Goal: Navigation & Orientation: Find specific page/section

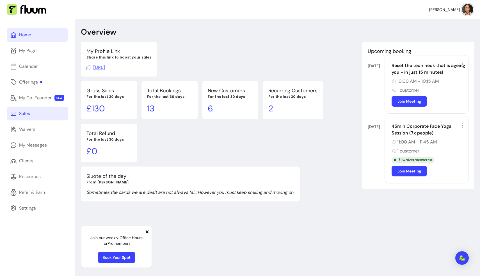
click at [33, 115] on link "Sales" at bounding box center [38, 113] width 62 height 13
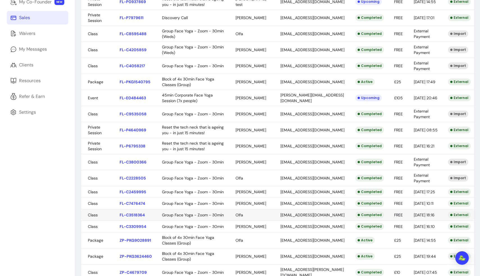
scroll to position [162, 0]
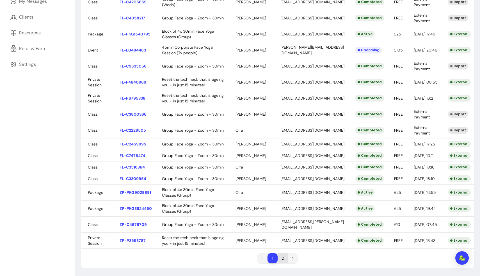
click at [283, 252] on li "2" at bounding box center [283, 258] width 10 height 10
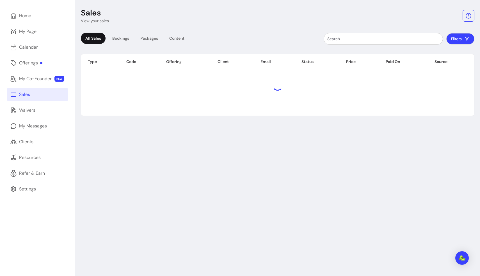
scroll to position [19, 0]
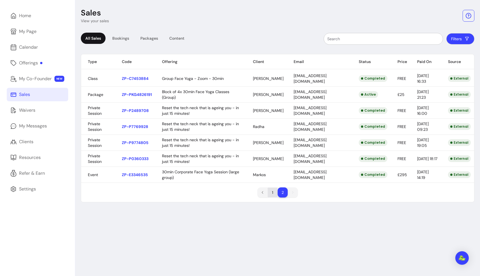
click at [273, 191] on li "1" at bounding box center [273, 192] width 10 height 10
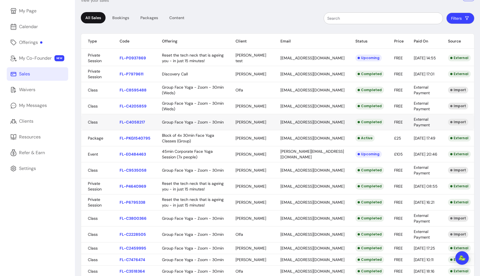
scroll to position [35, 0]
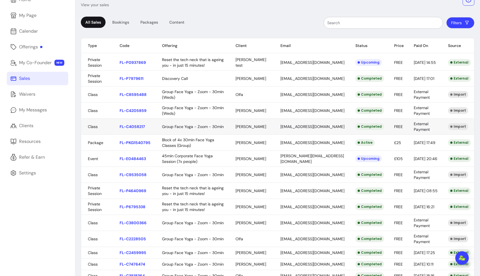
click at [254, 127] on body "[PERSON_NAME] Home My Page Calendar Offerings My Co-Founder NEW Sales Waivers M…" at bounding box center [240, 138] width 480 height 276
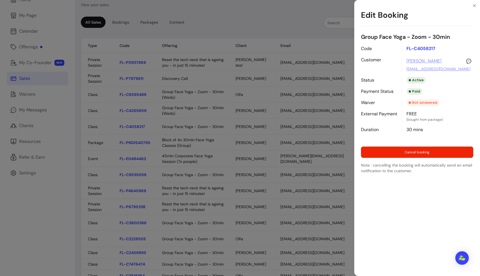
click at [301, 60] on link "[PERSON_NAME]" at bounding box center [424, 61] width 35 height 7
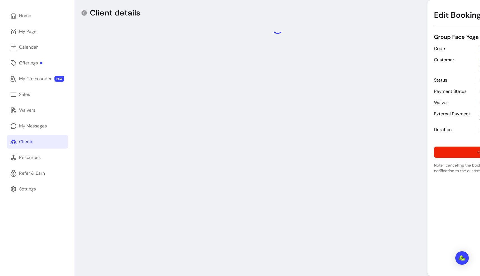
scroll to position [19, 0]
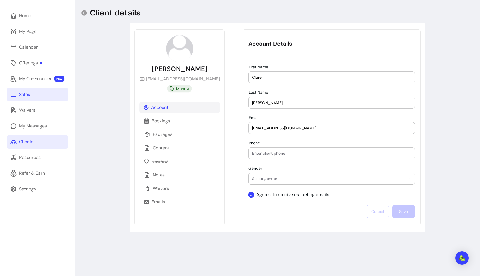
click at [35, 94] on link "Sales" at bounding box center [38, 94] width 62 height 13
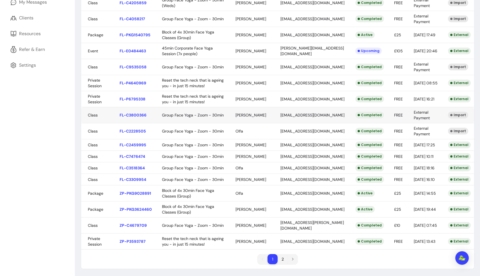
scroll to position [162, 0]
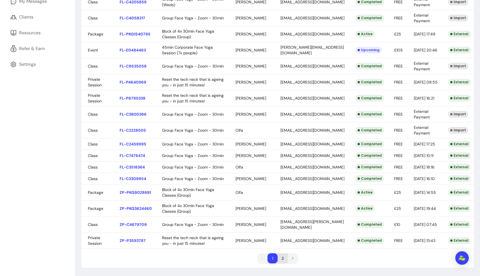
click at [281, 252] on li "2" at bounding box center [283, 258] width 10 height 10
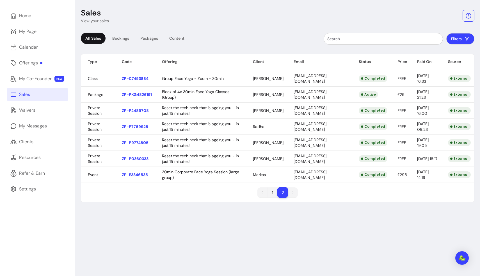
scroll to position [19, 0]
click at [256, 95] on body "[PERSON_NAME] Home My Page Calendar Offerings My Co-Founder NEW Sales Waivers M…" at bounding box center [240, 138] width 480 height 276
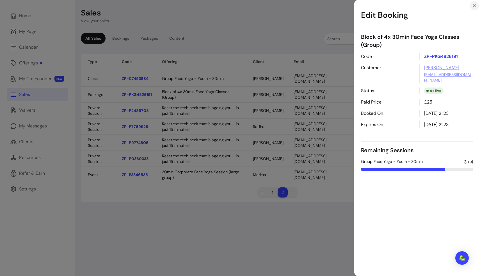
click at [301, 4] on icon "Close" at bounding box center [474, 5] width 4 height 4
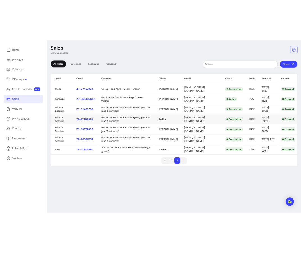
scroll to position [0, 0]
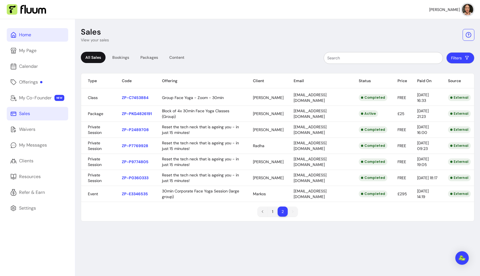
click at [34, 35] on link "Home" at bounding box center [38, 34] width 62 height 13
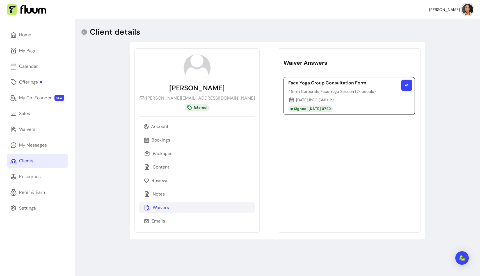
click at [301, 86] on icon "button" at bounding box center [406, 84] width 3 height 3
